Goal: Task Accomplishment & Management: Use online tool/utility

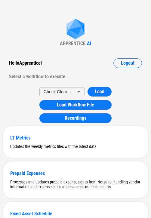
scroll to position [325, 0]
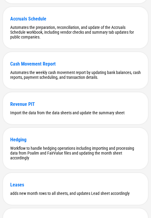
click at [30, 106] on div "Revenue PIT" at bounding box center [75, 104] width 130 height 6
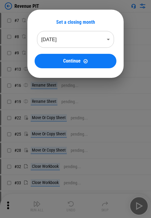
click at [94, 42] on body "Revenue PIT # 7 Download Netsuite Reports pending... # 8 Download Netsuite Repo…" at bounding box center [75, 109] width 151 height 218
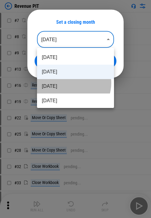
click at [71, 83] on li "[DATE]" at bounding box center [75, 86] width 77 height 14
type input "********"
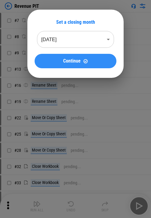
click at [76, 62] on span "Continue" at bounding box center [71, 61] width 17 height 5
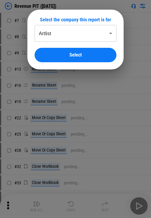
click at [94, 35] on body "Revenue PIT ([DATE]) # 7 Download Netsuite Reports pending... # 8 Download Nets…" at bounding box center [75, 109] width 151 height 218
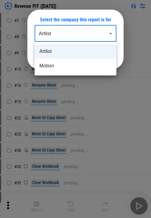
click at [93, 34] on div at bounding box center [75, 109] width 151 height 218
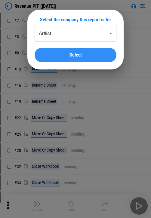
click at [93, 55] on div "Select" at bounding box center [75, 55] width 67 height 5
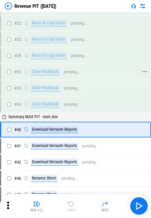
scroll to position [113, 0]
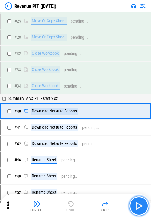
click at [139, 201] on img "button" at bounding box center [139, 206] width 10 height 10
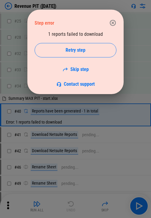
click at [114, 21] on icon "button" at bounding box center [112, 22] width 7 height 7
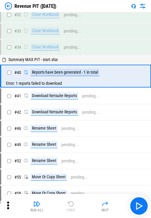
scroll to position [112, 0]
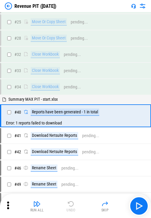
click at [9, 4] on img at bounding box center [8, 5] width 7 height 7
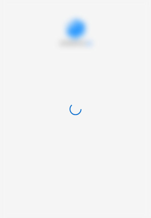
scroll to position [0, 0]
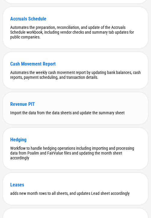
click at [29, 107] on div "Revenue PIT" at bounding box center [75, 104] width 130 height 6
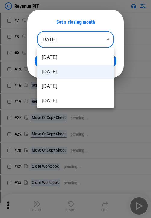
click at [93, 41] on body "Revenue PIT # 7 Download Netsuite Reports pending... # 8 Download Netsuite Repo…" at bounding box center [75, 109] width 151 height 218
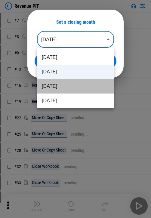
click at [78, 79] on li "[DATE]" at bounding box center [75, 86] width 77 height 14
type input "********"
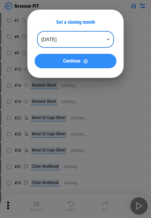
click at [67, 66] on button "Continue" at bounding box center [76, 61] width 82 height 14
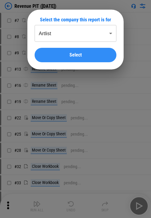
click at [86, 57] on button "Select" at bounding box center [76, 55] width 82 height 14
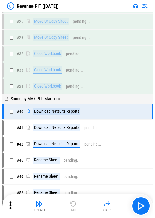
scroll to position [113, 0]
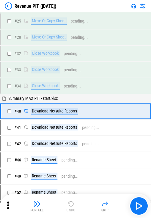
click at [9, 205] on icon at bounding box center [8, 205] width 2 height 8
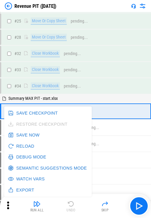
click at [0, 55] on div "# 32 Close Workbook pending..." at bounding box center [75, 54] width 151 height 16
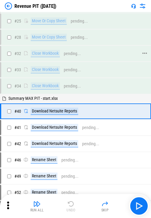
click at [33, 47] on div "# 32 Close Workbook pending..." at bounding box center [72, 53] width 143 height 14
click at [4, 208] on icon at bounding box center [8, 205] width 9 height 9
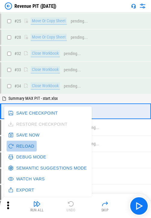
click at [26, 143] on button "Reload" at bounding box center [22, 146] width 30 height 11
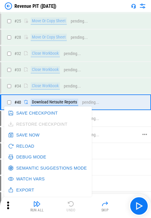
click at [137, 138] on div "Download Netsuite Reports pending..." at bounding box center [80, 134] width 115 height 7
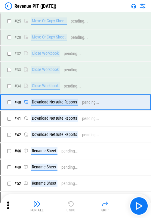
click at [6, 205] on icon at bounding box center [8, 205] width 9 height 9
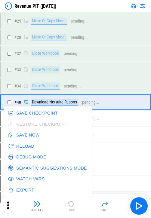
click at [26, 145] on button "Reload" at bounding box center [22, 146] width 30 height 11
click at [124, 173] on div "# 49 Rename Sheet pending..." at bounding box center [72, 167] width 143 height 14
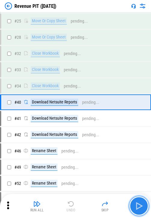
click at [141, 208] on img "button" at bounding box center [139, 206] width 10 height 10
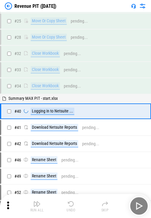
click at [9, 202] on icon at bounding box center [8, 205] width 9 height 9
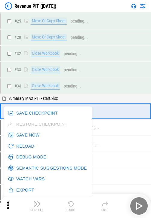
click at [24, 179] on button "Watch Vars" at bounding box center [27, 178] width 41 height 11
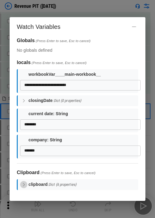
click at [25, 183] on icon "button" at bounding box center [23, 184] width 5 height 5
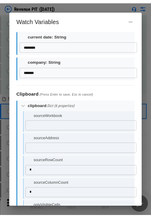
scroll to position [0, 0]
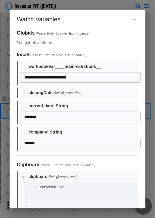
click at [26, 175] on button "button" at bounding box center [23, 176] width 7 height 7
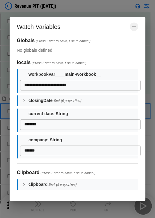
click at [134, 26] on icon "button" at bounding box center [134, 26] width 5 height 5
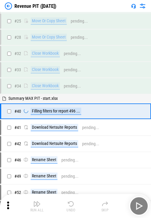
click at [10, 205] on icon at bounding box center [8, 205] width 9 height 9
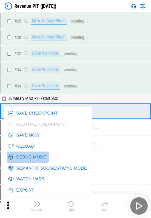
click at [27, 157] on button "Debug Mode" at bounding box center [28, 156] width 42 height 11
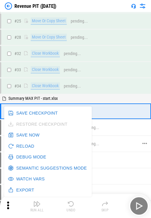
click at [123, 147] on div "Download Netsuite Reports pending..." at bounding box center [80, 143] width 115 height 7
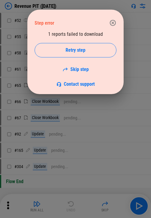
scroll to position [113, 0]
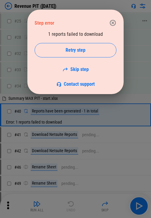
drag, startPoint x: 120, startPoint y: 112, endPoint x: 108, endPoint y: 22, distance: 91.2
click at [108, 22] on button "button" at bounding box center [113, 23] width 12 height 12
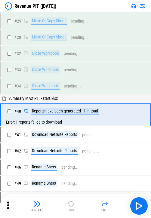
click at [8, 8] on img at bounding box center [8, 5] width 7 height 7
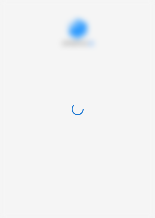
click at [29, 11] on div at bounding box center [77, 109] width 155 height 218
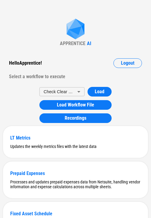
click at [92, 59] on div "Hello Apprentice ! Logout" at bounding box center [75, 63] width 133 height 10
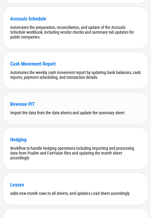
click at [24, 107] on div "Revenue PIT" at bounding box center [75, 104] width 130 height 6
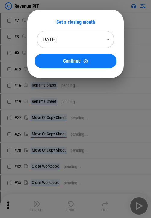
click at [96, 37] on body "Revenue PIT # 7 Download Netsuite Reports pending... # 8 Download Netsuite Repo…" at bounding box center [75, 109] width 151 height 218
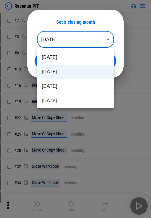
click at [78, 86] on li "[DATE]" at bounding box center [75, 86] width 77 height 14
type input "********"
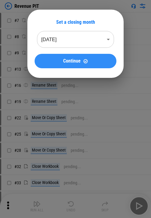
click at [80, 55] on button "Continue" at bounding box center [76, 61] width 82 height 14
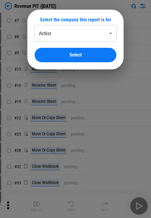
click at [91, 31] on body "Revenue PIT ([DATE]) # 7 Download Netsuite Reports pending... # 8 Download Nets…" at bounding box center [75, 109] width 151 height 218
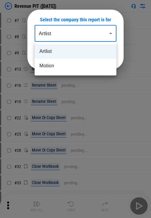
click at [78, 80] on div at bounding box center [75, 109] width 151 height 218
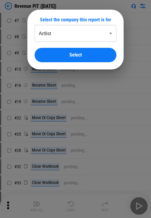
click at [81, 39] on body "Revenue PIT ([DATE]) # 7 Download Netsuite Reports pending... # 8 Download Nets…" at bounding box center [75, 109] width 151 height 218
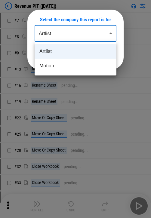
click at [77, 72] on li "Motion" at bounding box center [76, 66] width 82 height 14
type input "******"
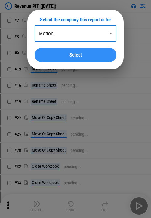
click at [74, 52] on button "Select" at bounding box center [76, 55] width 82 height 14
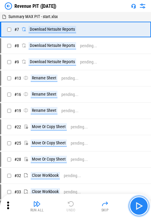
click at [140, 204] on img "button" at bounding box center [139, 206] width 10 height 10
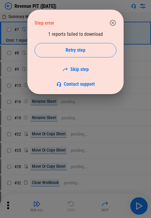
click at [114, 22] on icon "button" at bounding box center [113, 23] width 6 height 6
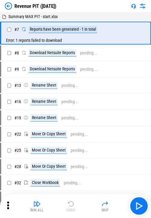
click at [11, 12] on div "Revenue PIT ([DATE])" at bounding box center [75, 6] width 151 height 12
click at [8, 3] on img at bounding box center [8, 5] width 7 height 7
